Goal: Use online tool/utility: Utilize a website feature to perform a specific function

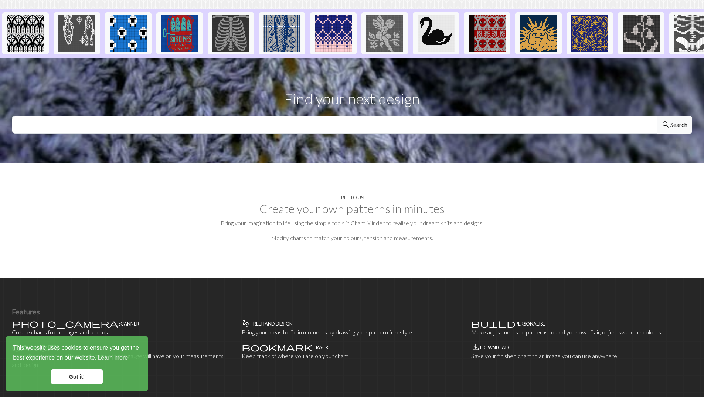
scroll to position [185, 0]
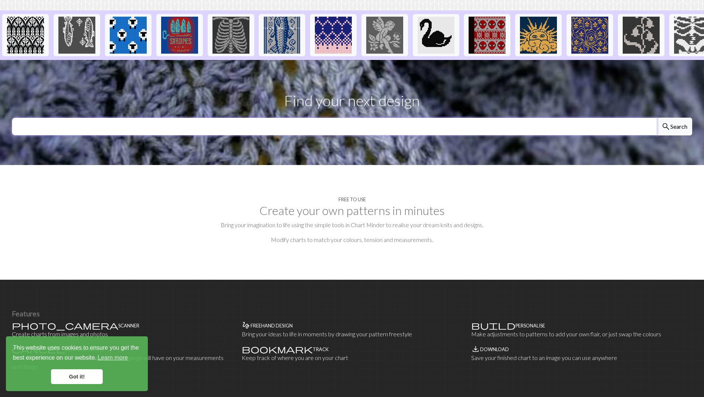
click at [387, 118] on input "text" at bounding box center [335, 127] width 646 height 18
type input "saipa"
click at [657, 118] on button "search Search" at bounding box center [674, 127] width 35 height 18
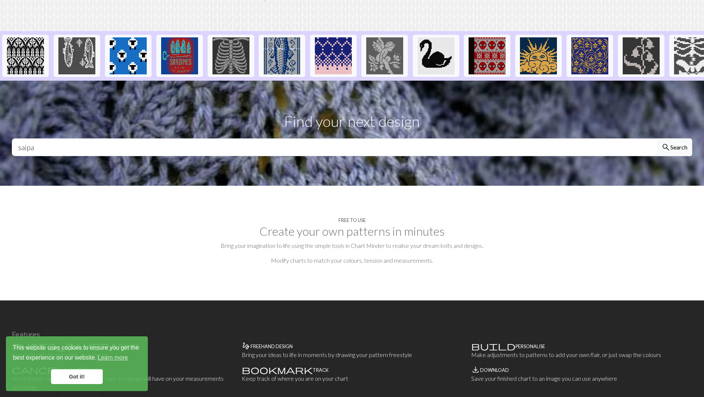
scroll to position [148, 0]
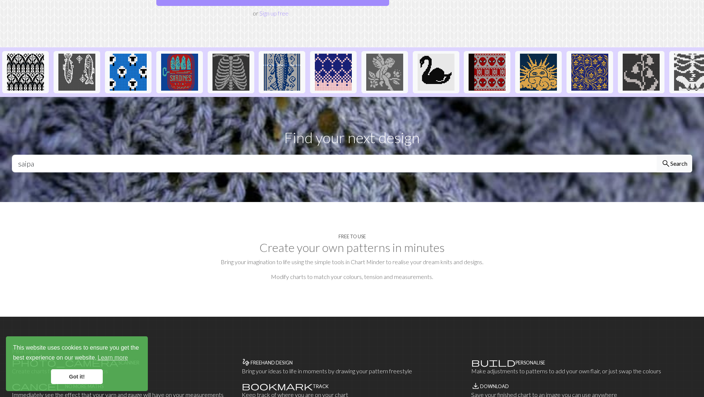
click at [357, 234] on h4 "Free to use" at bounding box center [352, 237] width 27 height 6
click at [361, 238] on section "Free to use Create your own patterns in minutes Bring your imagination to life …" at bounding box center [352, 259] width 704 height 115
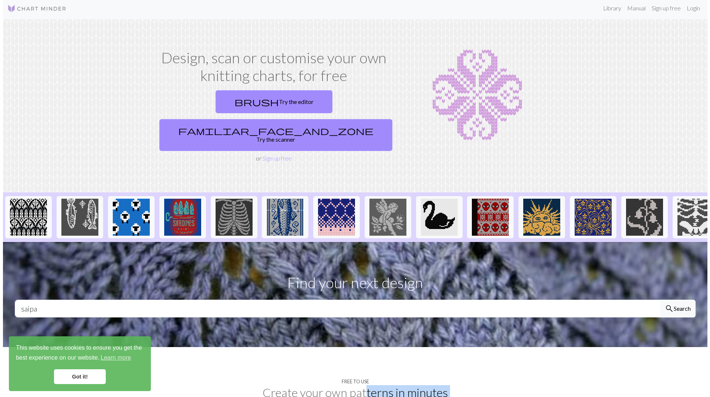
scroll to position [0, 0]
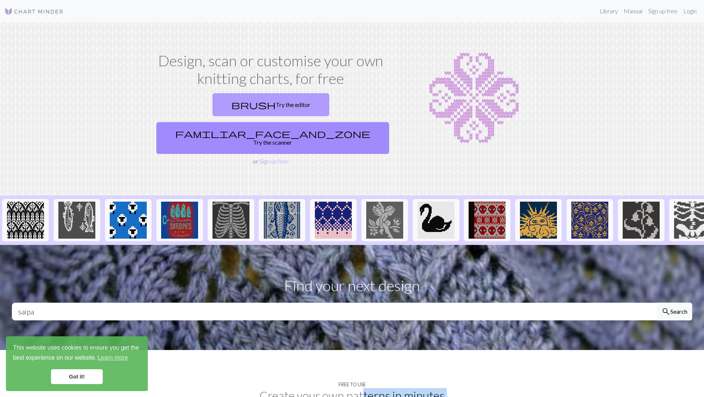
click at [221, 103] on link "brush Try the editor" at bounding box center [271, 104] width 117 height 23
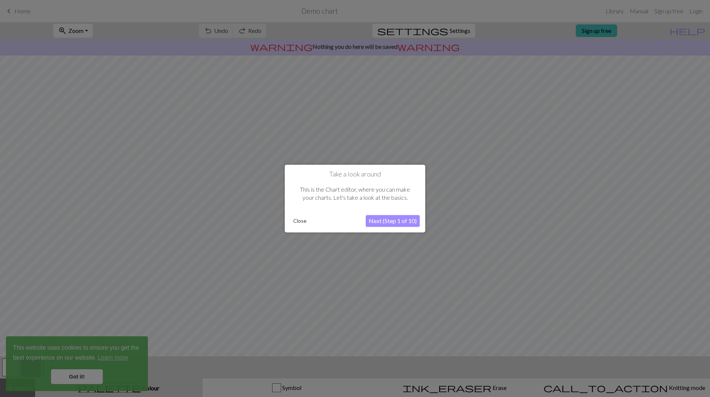
click at [401, 220] on button "Next (Step 1 of 10)" at bounding box center [393, 221] width 54 height 12
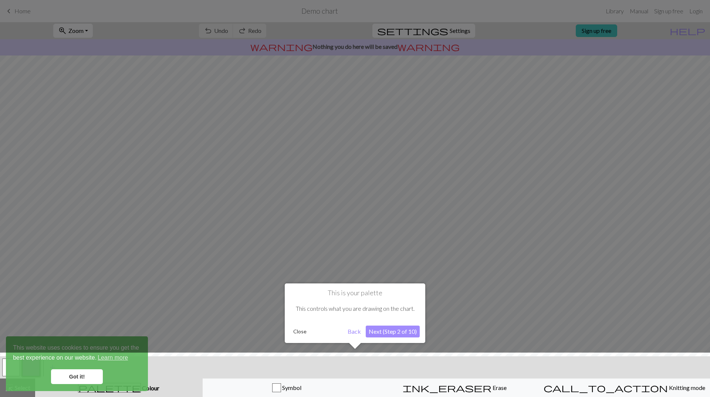
click at [389, 330] on button "Next (Step 2 of 10)" at bounding box center [393, 331] width 54 height 12
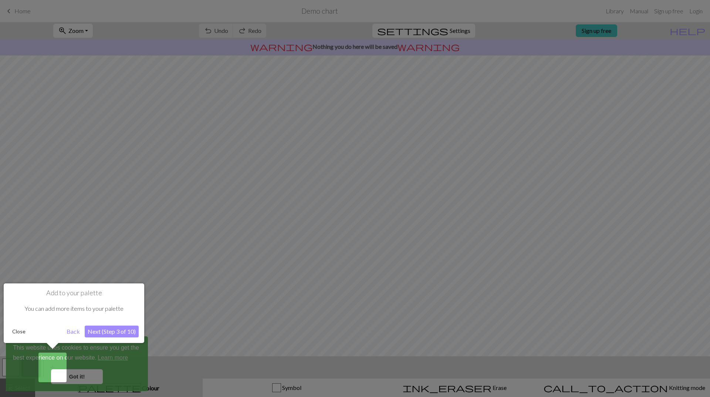
click at [276, 386] on div at bounding box center [355, 198] width 710 height 397
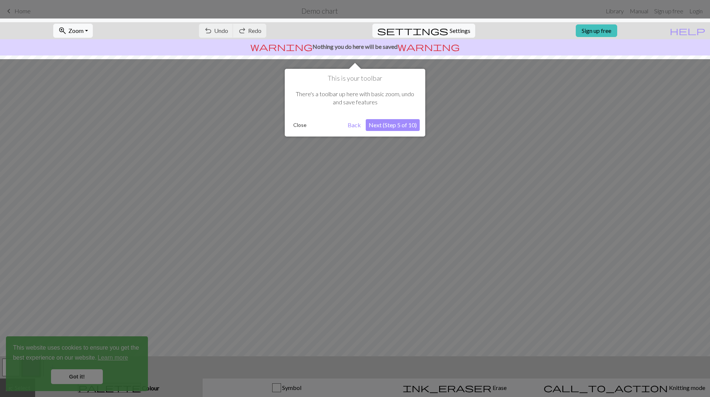
click at [277, 386] on div at bounding box center [355, 198] width 710 height 397
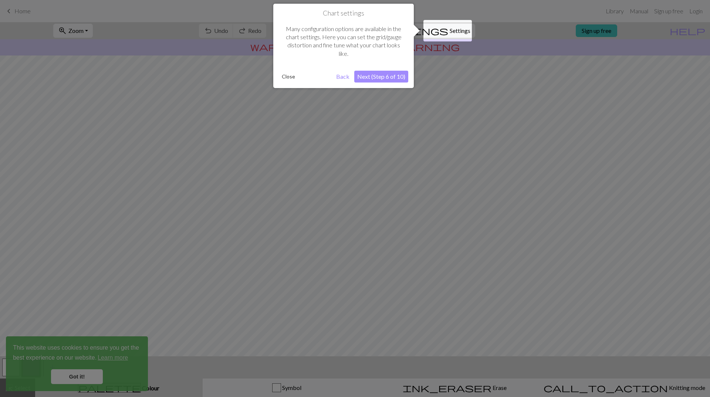
click at [278, 386] on div at bounding box center [355, 198] width 710 height 397
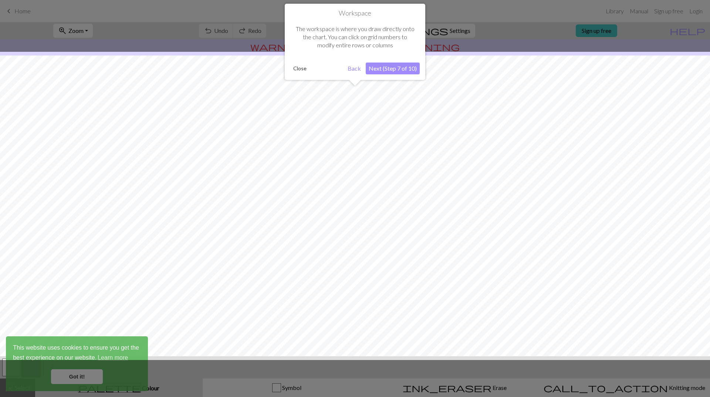
click at [277, 387] on div at bounding box center [355, 198] width 710 height 397
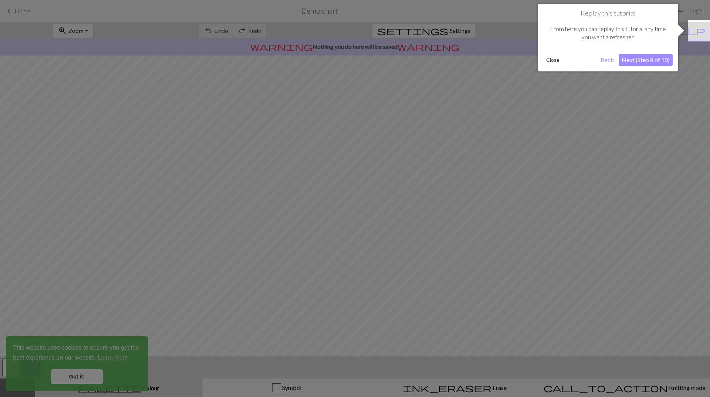
click at [610, 182] on div at bounding box center [355, 198] width 710 height 397
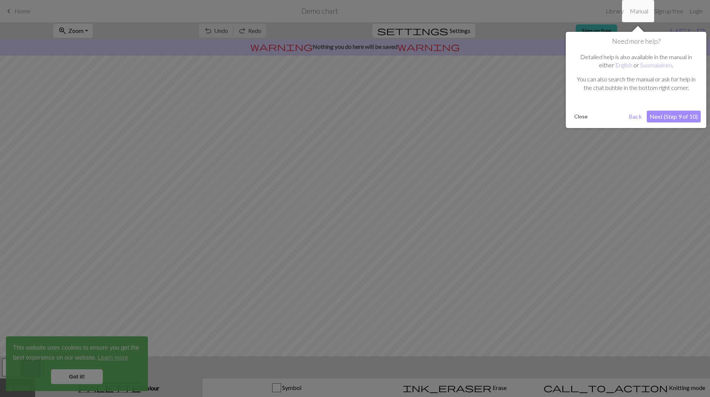
click at [610, 183] on div at bounding box center [355, 198] width 710 height 397
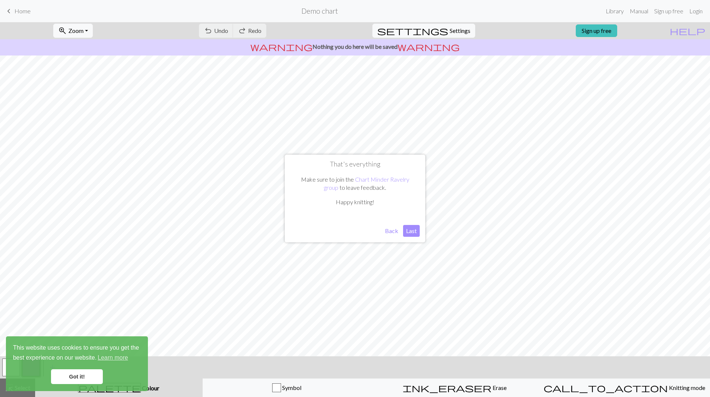
click at [409, 231] on button "Last" at bounding box center [411, 231] width 17 height 12
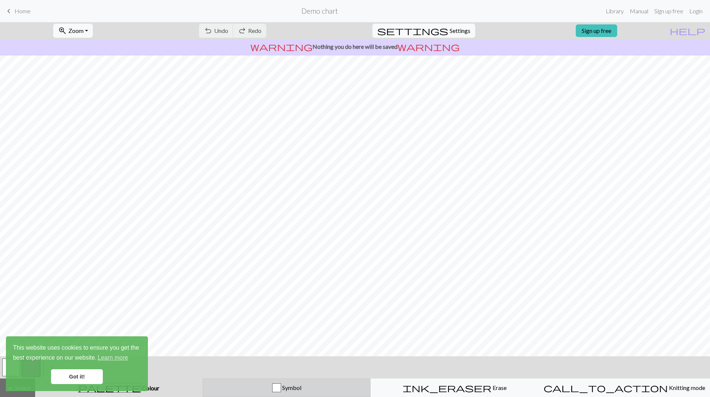
click at [278, 386] on div "button" at bounding box center [276, 387] width 9 height 9
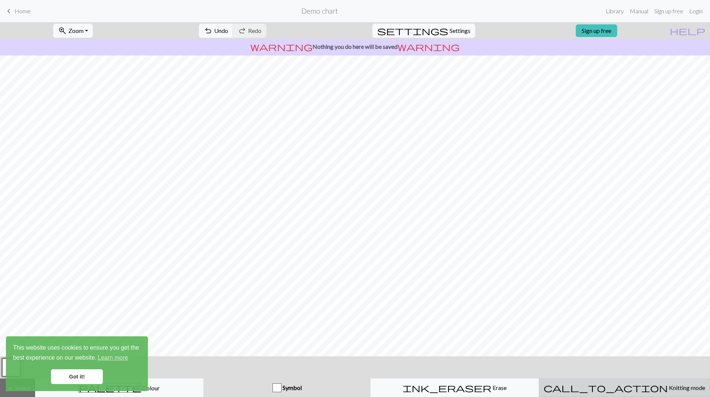
drag, startPoint x: 322, startPoint y: 52, endPoint x: 639, endPoint y: 388, distance: 461.9
click at [668, 388] on span "Knitting mode" at bounding box center [686, 387] width 37 height 7
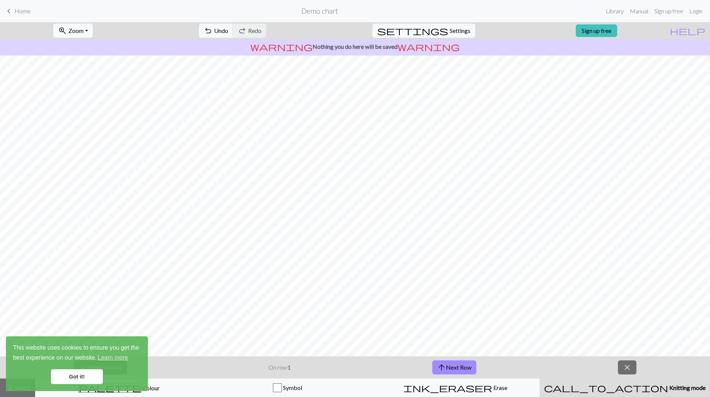
click at [84, 376] on link "Got it!" at bounding box center [77, 376] width 52 height 15
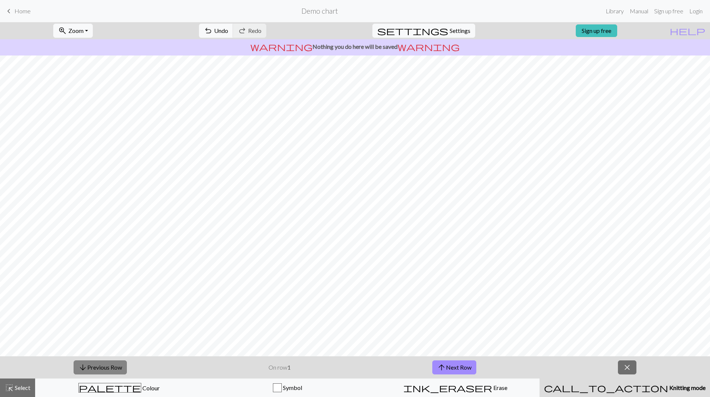
click at [102, 368] on button "arrow_downward Previous Row" at bounding box center [100, 367] width 53 height 14
click at [12, 388] on span "highlight_alt" at bounding box center [9, 387] width 9 height 10
click at [10, 387] on span "highlight_alt" at bounding box center [9, 387] width 9 height 10
click at [280, 387] on div "button" at bounding box center [277, 387] width 9 height 9
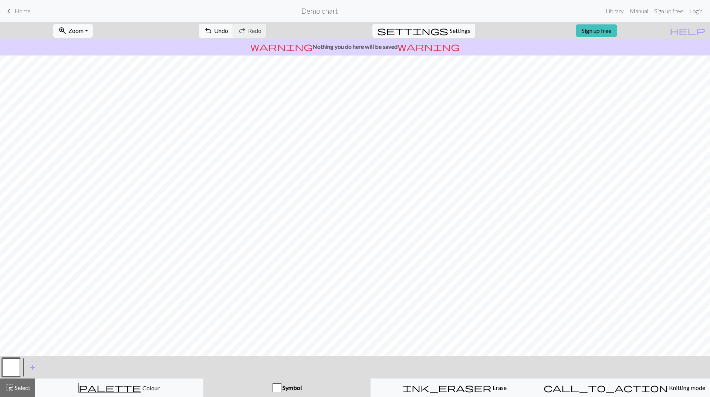
click at [275, 387] on div "button" at bounding box center [277, 387] width 9 height 9
